Goal: Task Accomplishment & Management: Manage account settings

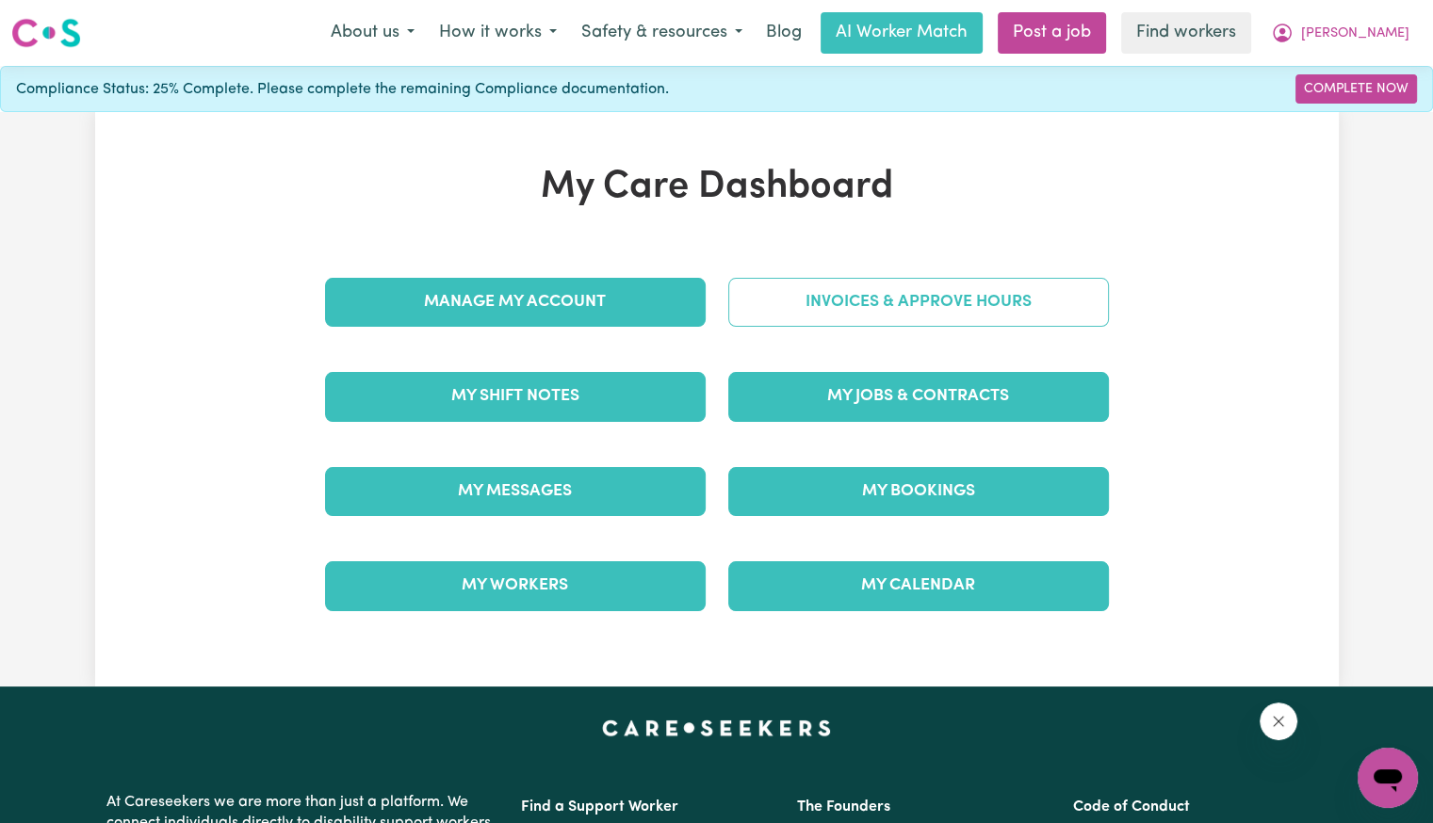
click at [880, 296] on link "Invoices & Approve Hours" at bounding box center [918, 302] width 381 height 49
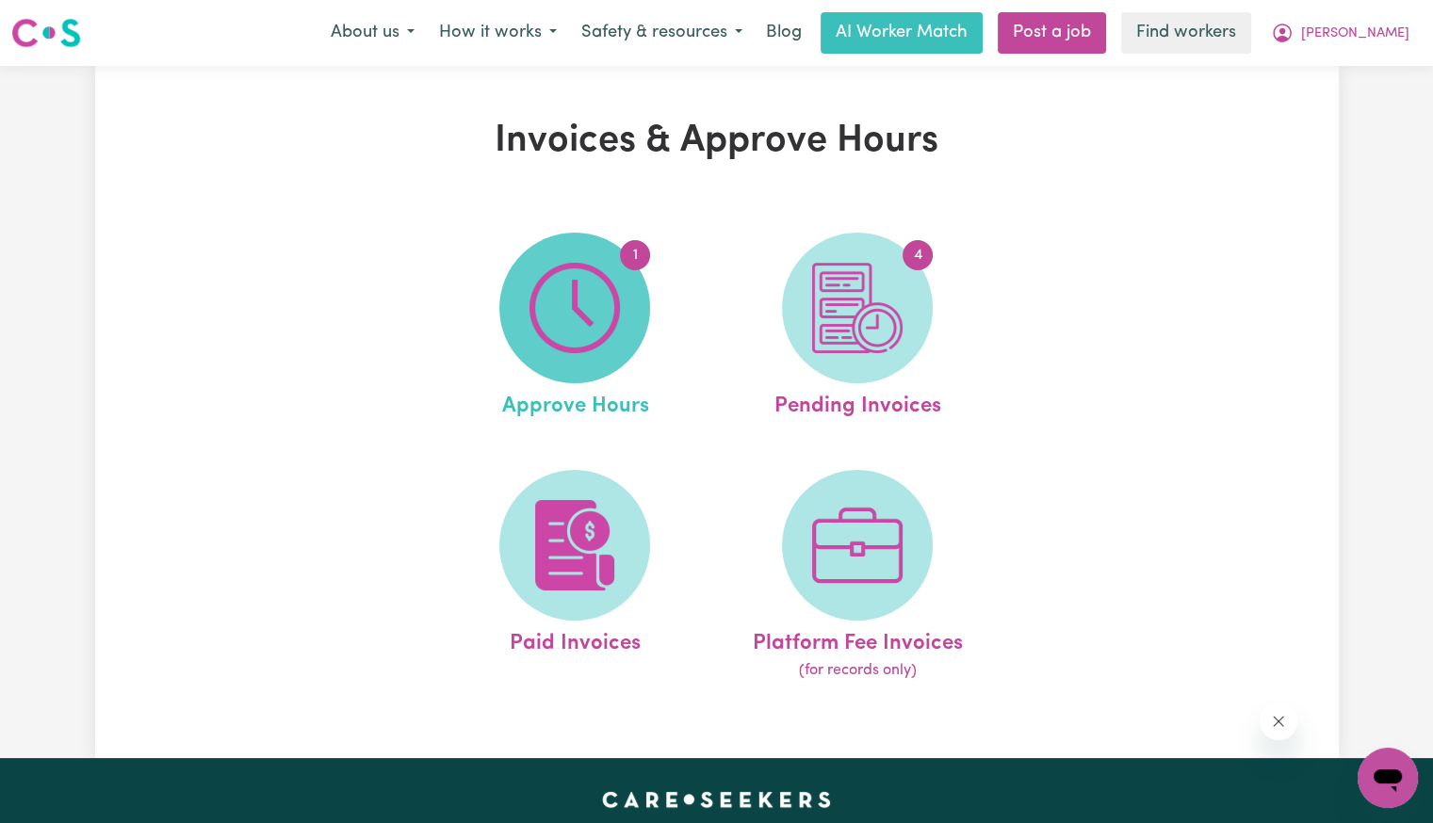
click at [557, 299] on img at bounding box center [574, 308] width 90 height 90
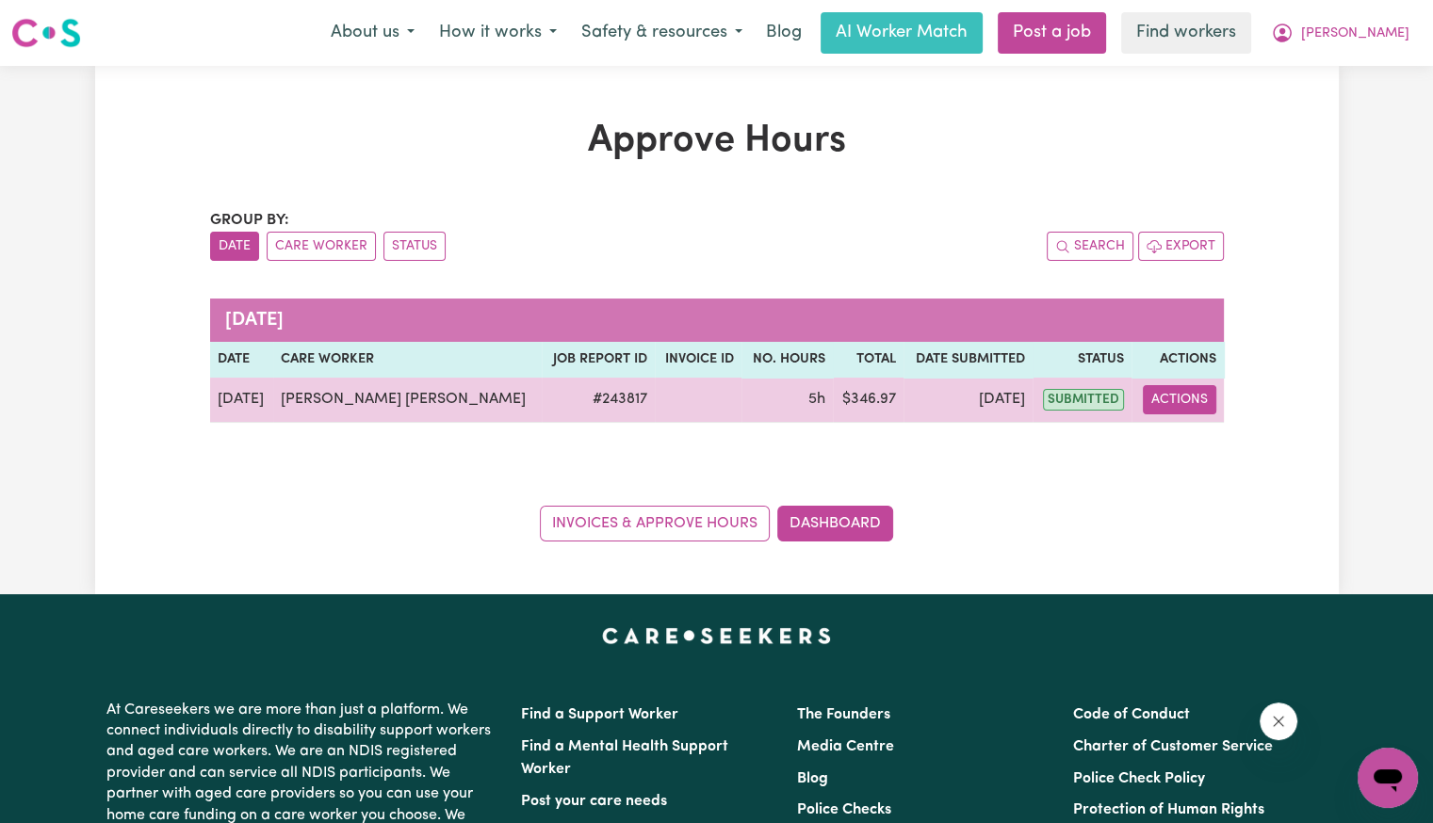
click at [1194, 402] on button "Actions" at bounding box center [1179, 399] width 73 height 29
click at [1194, 444] on link "View Job Report" at bounding box center [1235, 443] width 161 height 38
select select "pm"
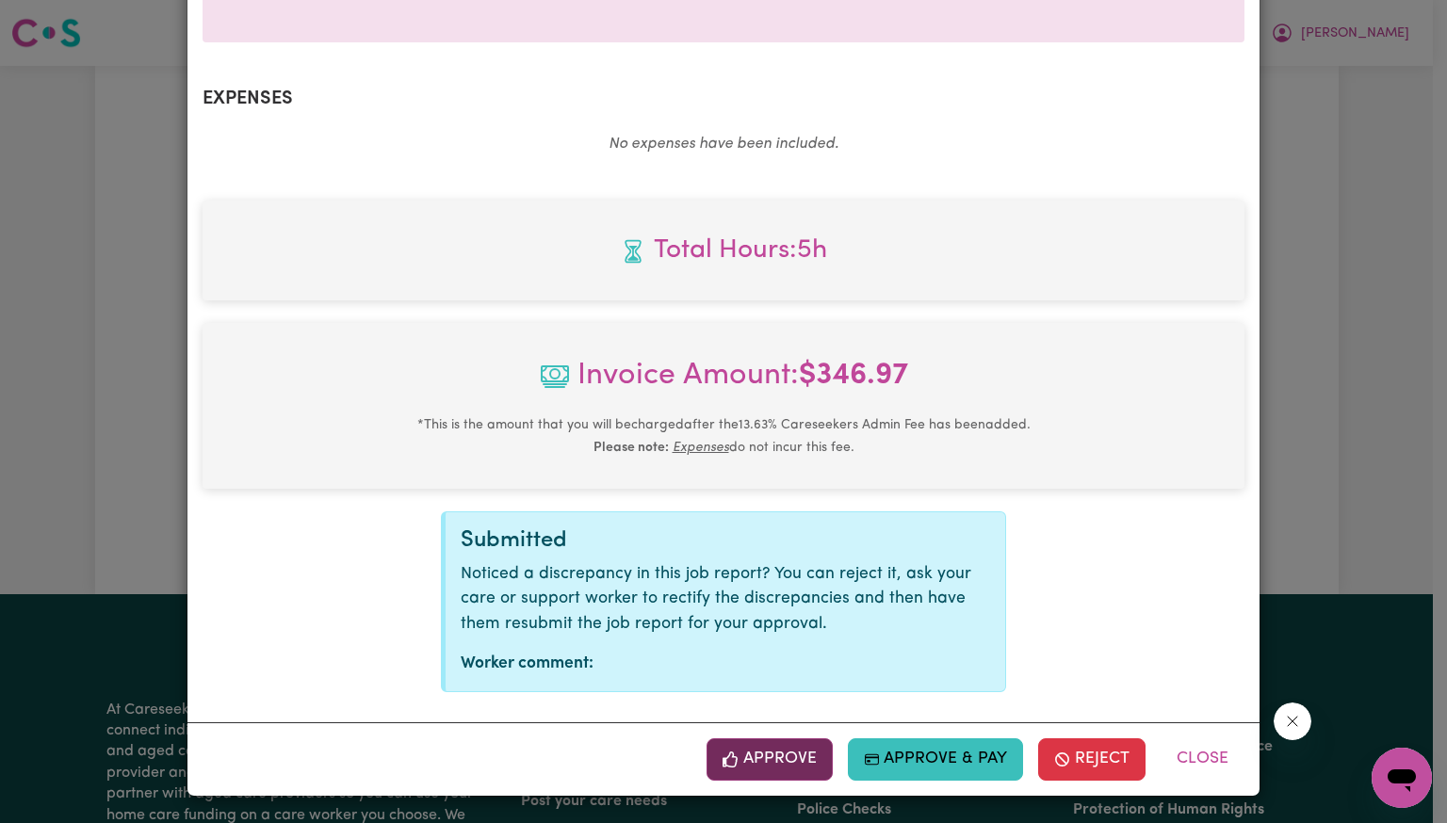
click at [784, 754] on button "Approve" at bounding box center [769, 758] width 126 height 41
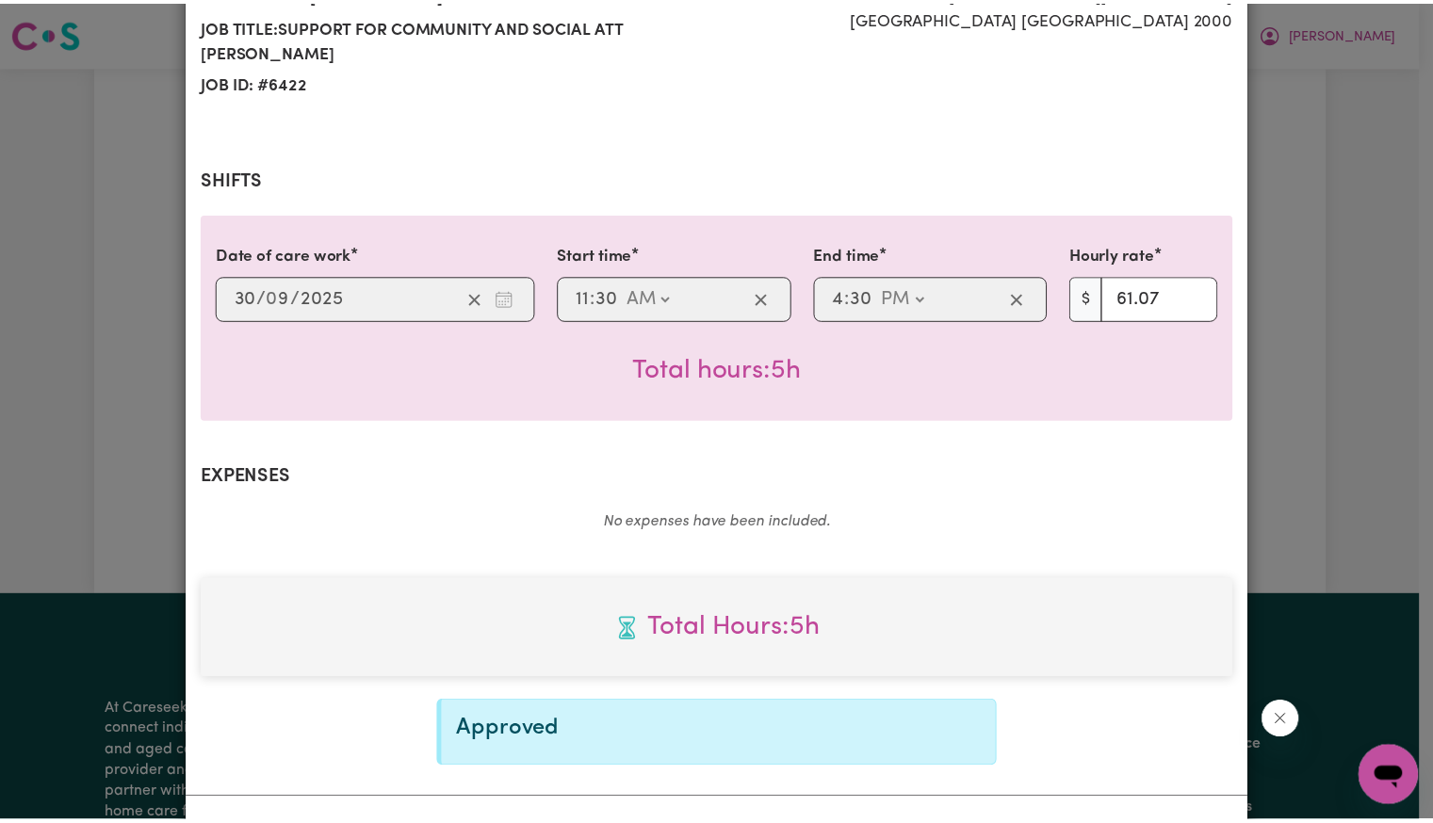
scroll to position [349, 0]
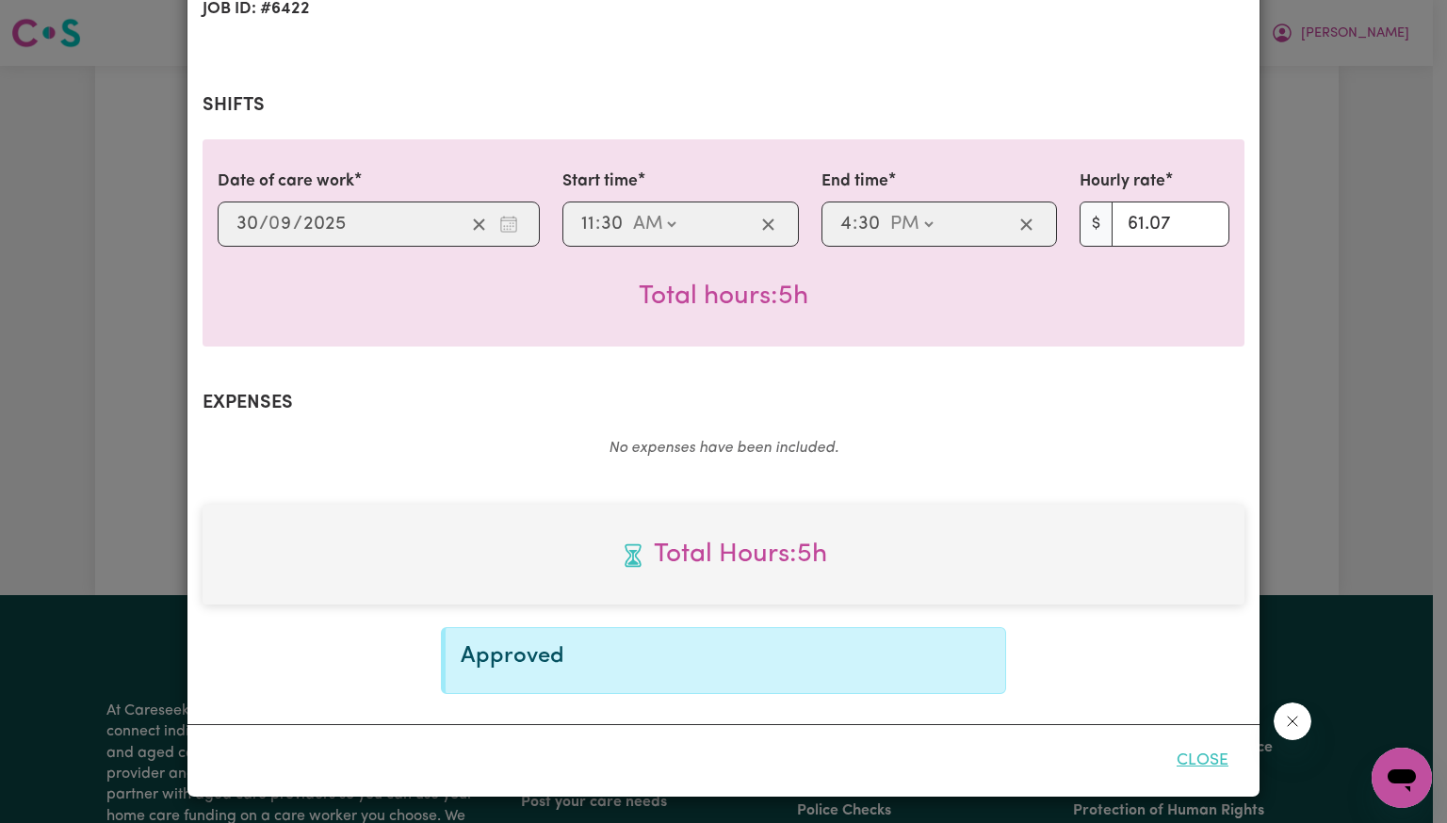
click at [1177, 755] on button "Close" at bounding box center [1202, 760] width 84 height 41
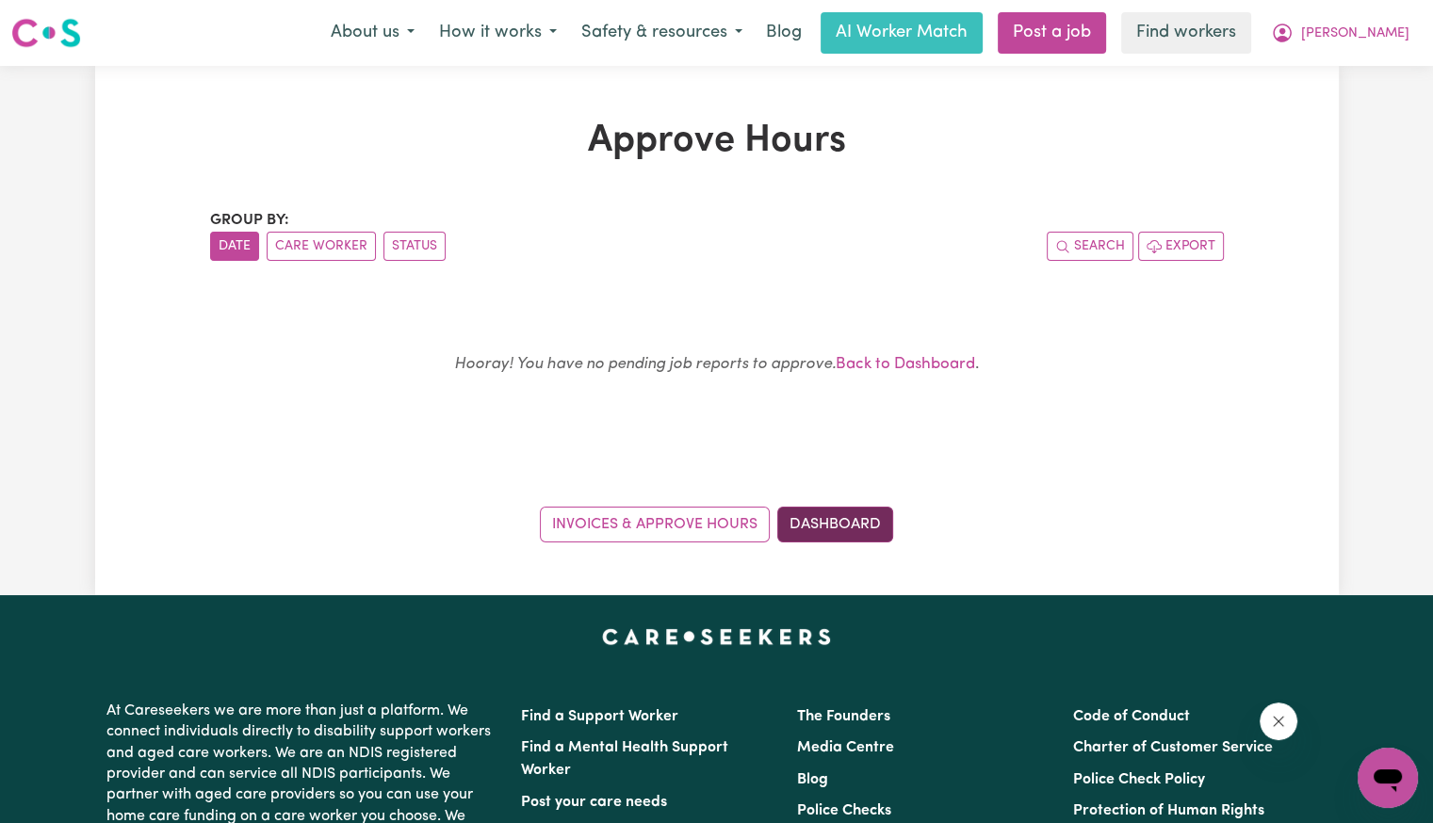
click at [870, 522] on link "Dashboard" at bounding box center [835, 525] width 116 height 36
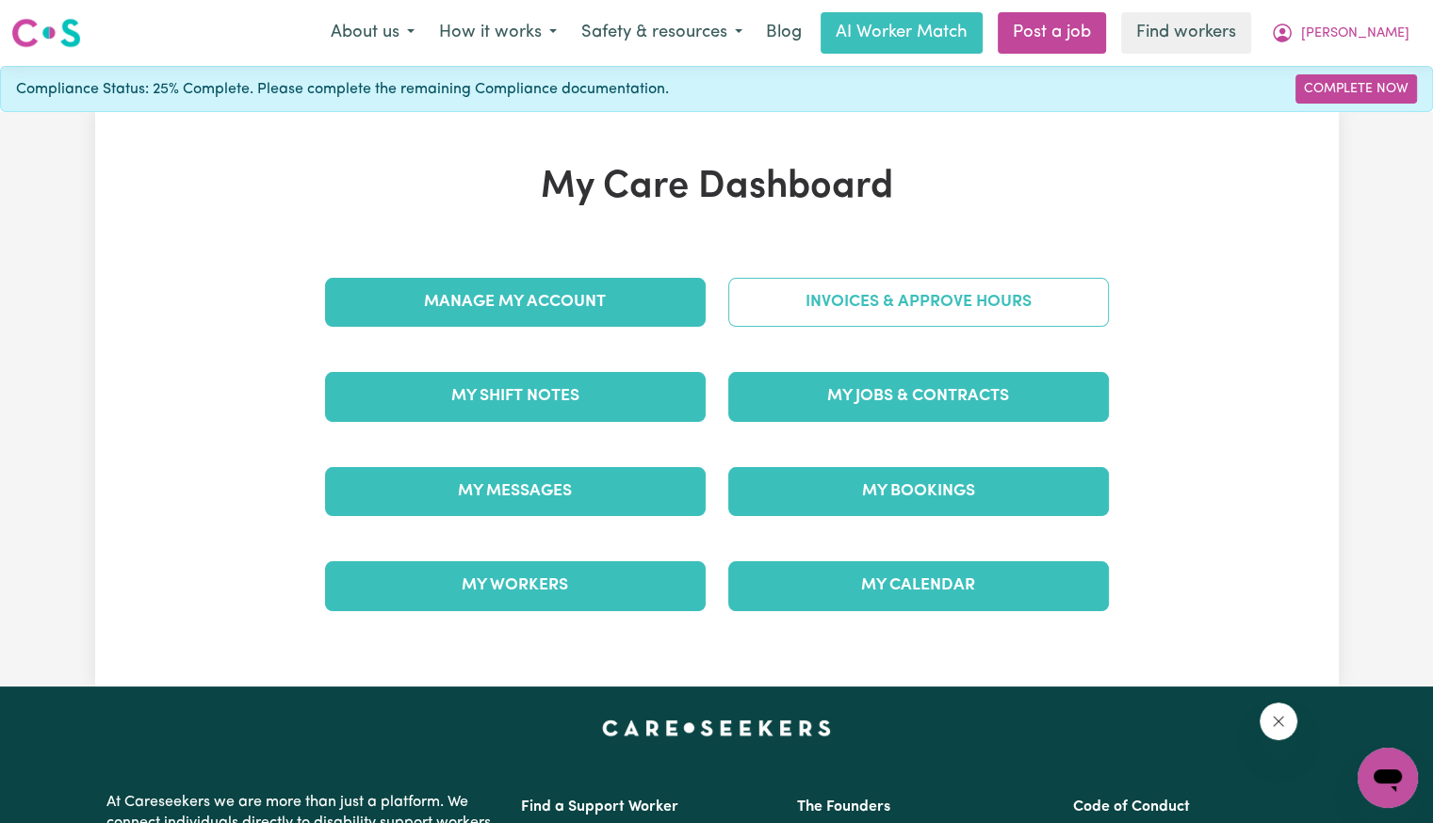
click at [863, 304] on link "Invoices & Approve Hours" at bounding box center [918, 302] width 381 height 49
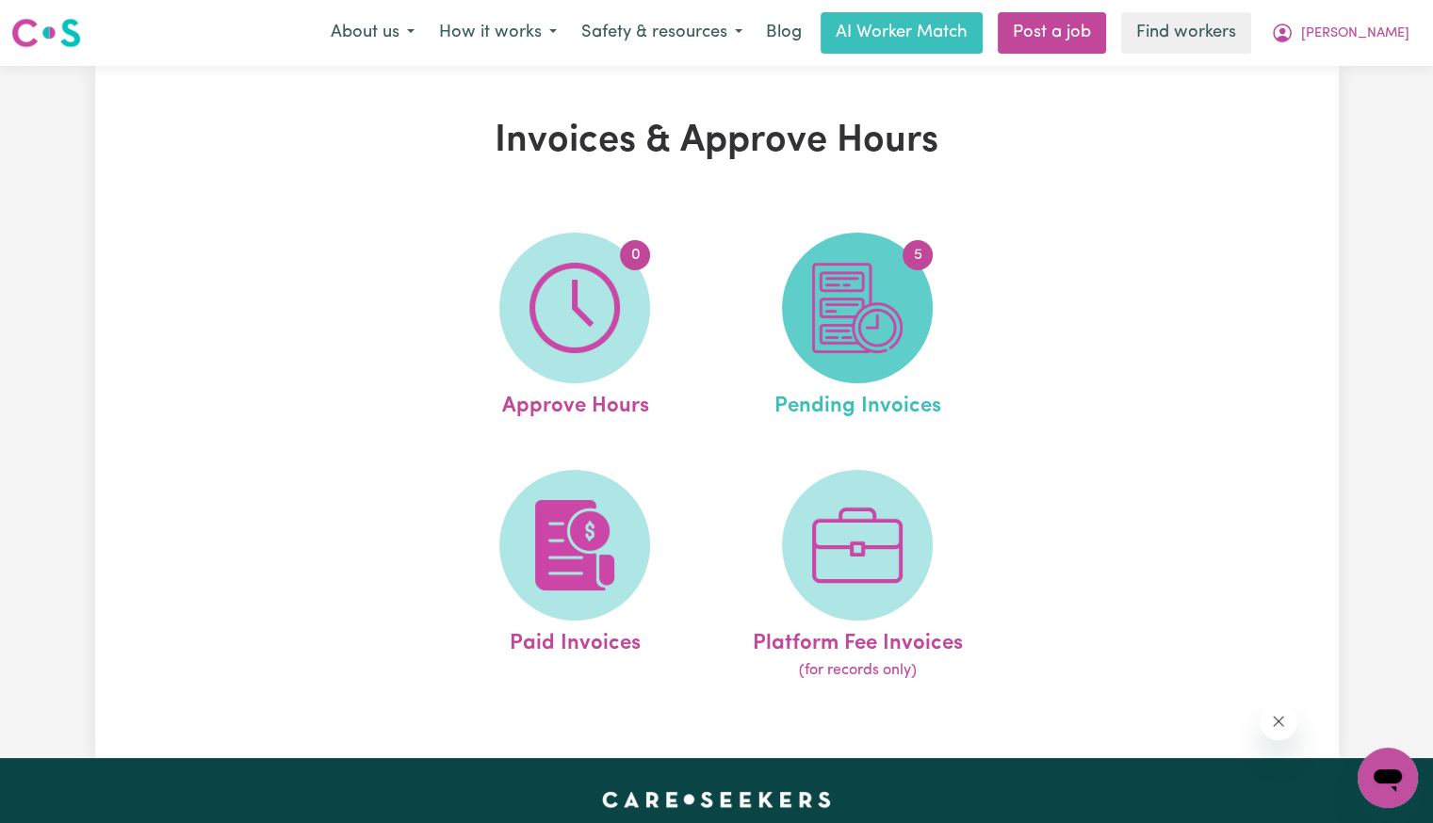
click at [861, 334] on img at bounding box center [857, 308] width 90 height 90
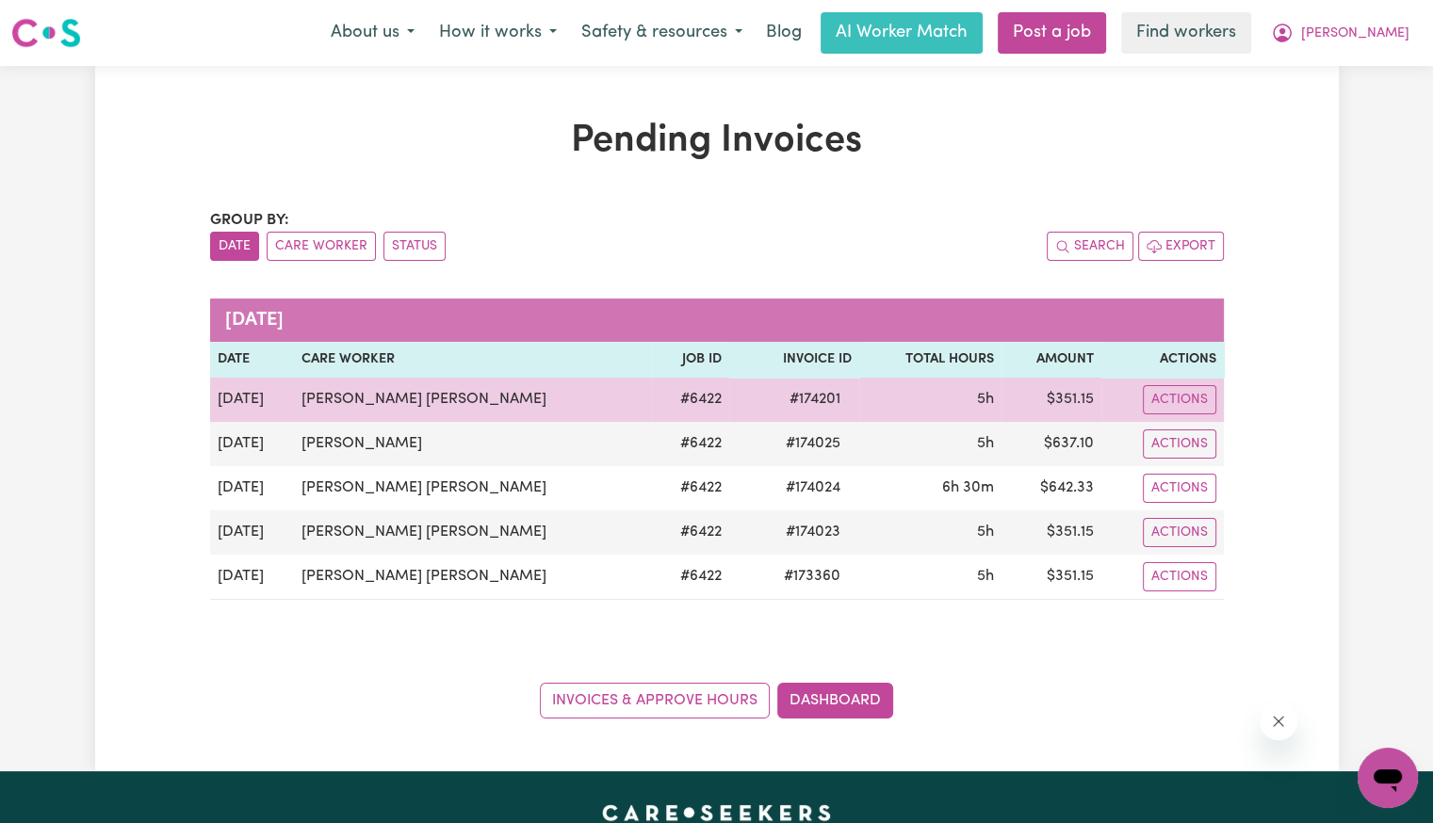
click at [778, 394] on span "# 174201" at bounding box center [814, 399] width 73 height 23
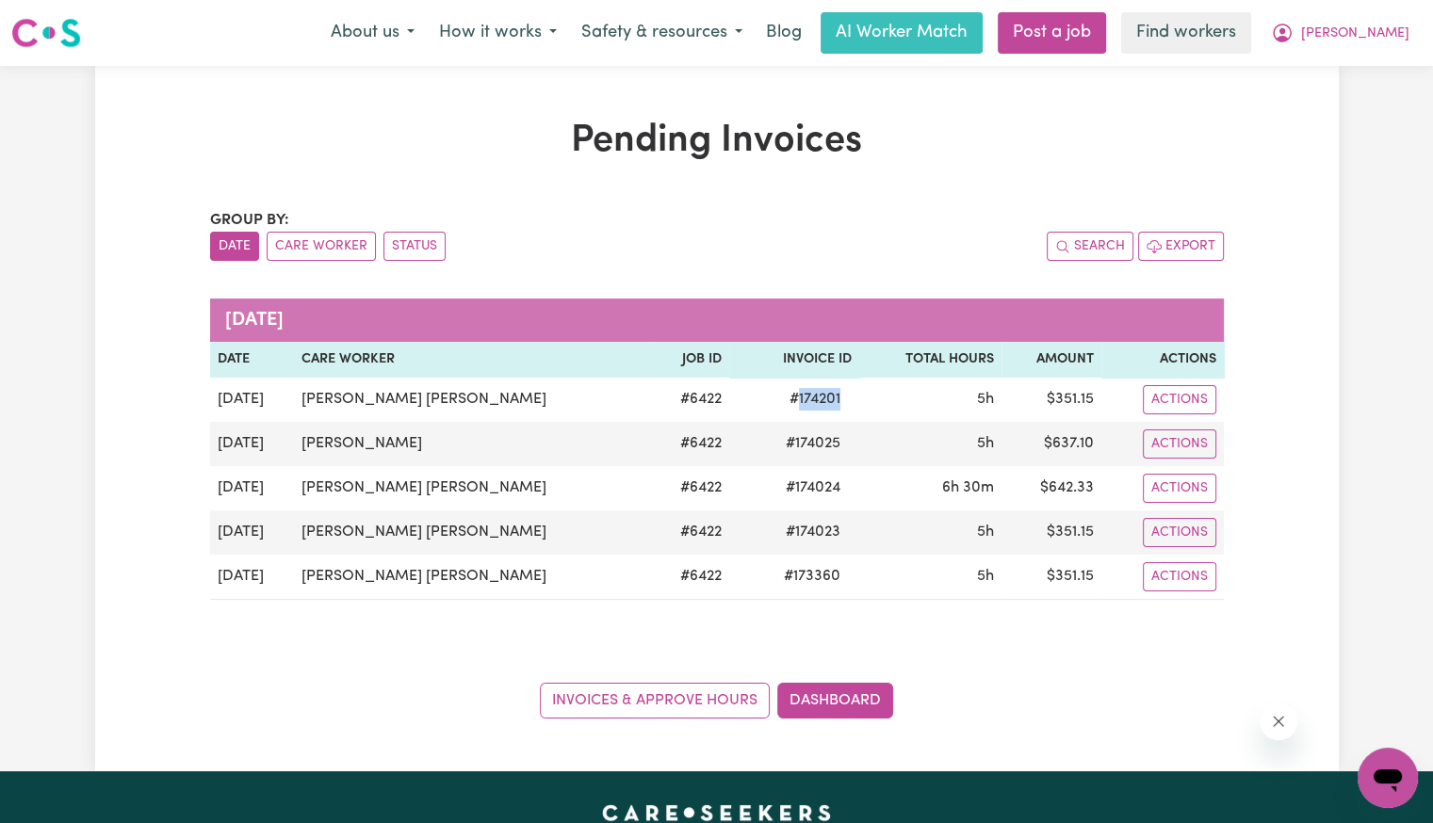
copy span "174201"
drag, startPoint x: 1403, startPoint y: 41, endPoint x: 1401, endPoint y: 50, distance: 9.8
click at [1403, 41] on span "[PERSON_NAME]" at bounding box center [1355, 34] width 108 height 21
click at [1347, 118] on link "Logout" at bounding box center [1346, 108] width 149 height 36
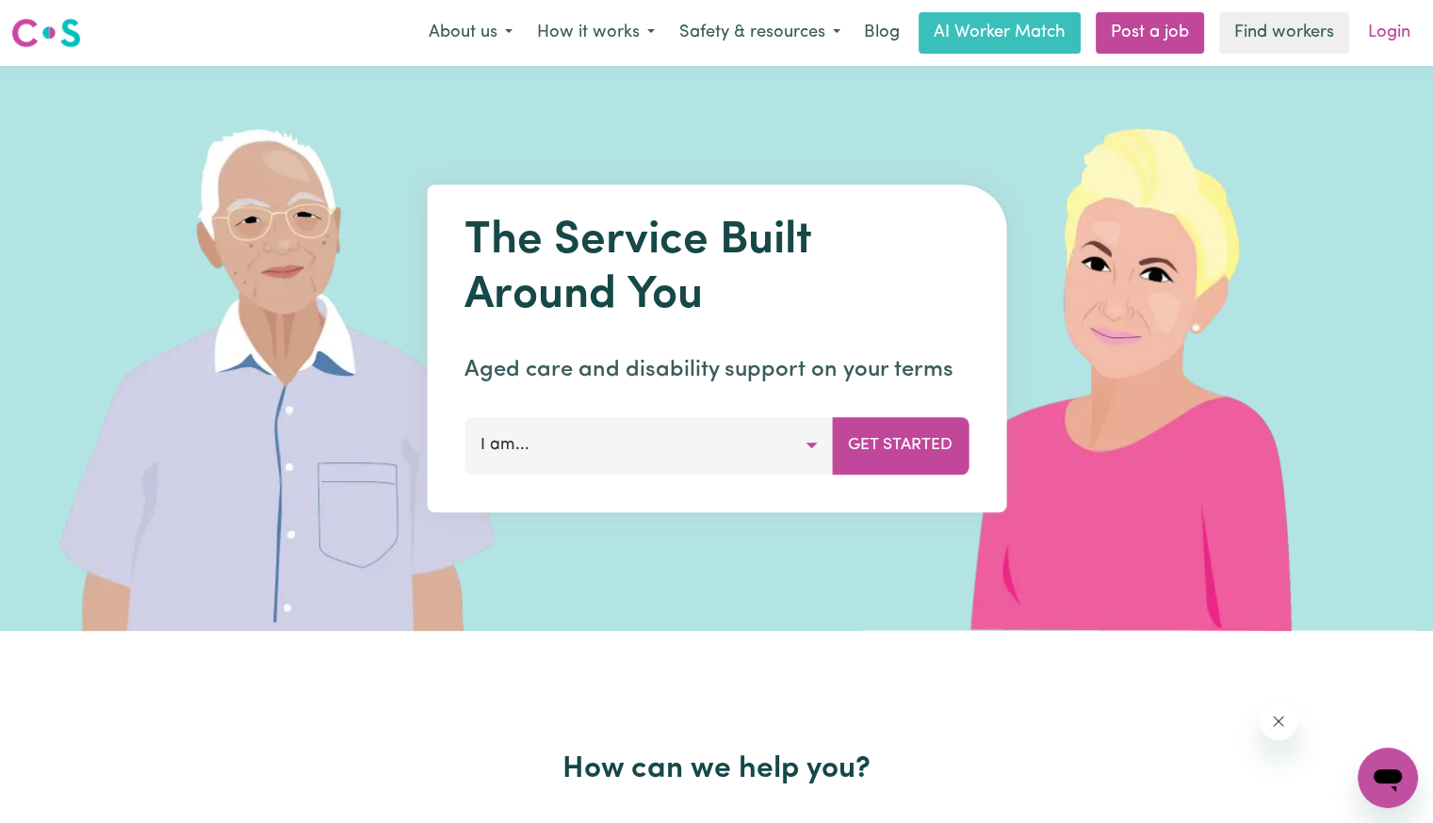
click at [1391, 34] on link "Login" at bounding box center [1388, 32] width 65 height 41
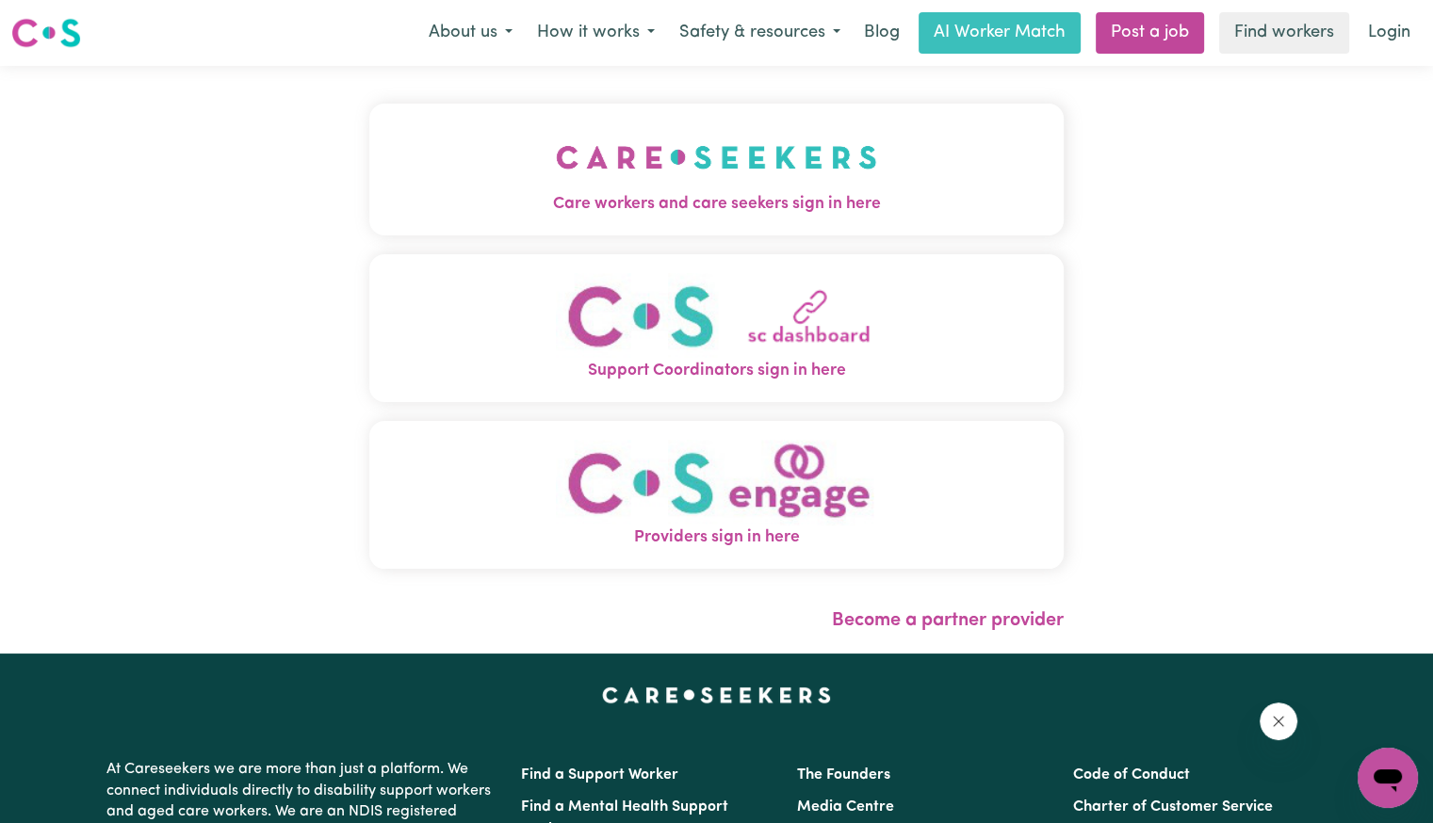
click at [646, 191] on button "Care workers and care seekers sign in here" at bounding box center [716, 170] width 694 height 132
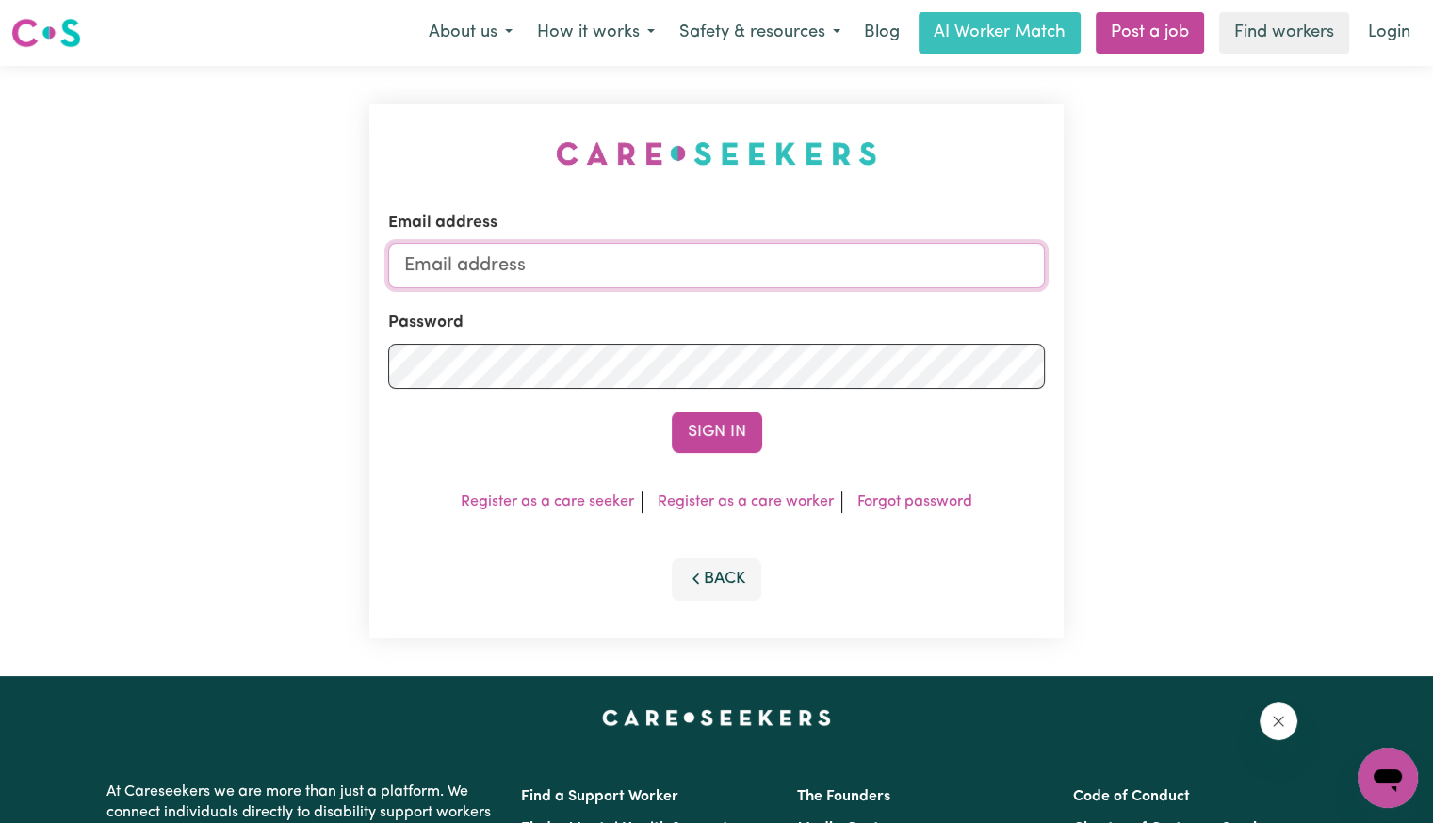
click at [663, 253] on input "Email address" at bounding box center [716, 265] width 657 height 45
type input "[EMAIL_ADDRESS][DOMAIN_NAME]"
click at [626, 343] on div "Password" at bounding box center [716, 349] width 657 height 77
click at [672, 412] on button "Sign In" at bounding box center [717, 432] width 90 height 41
